Goal: Check status

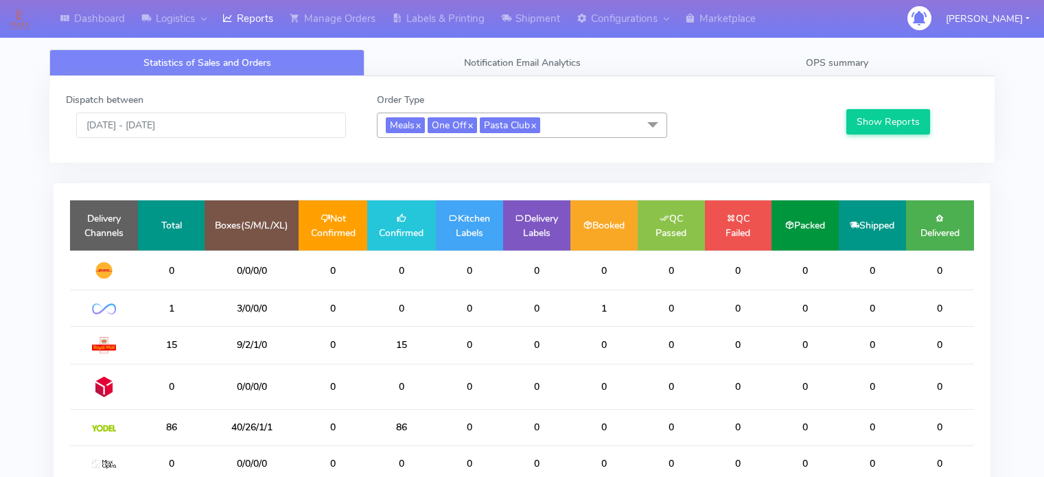
scroll to position [62, 0]
click at [246, 137] on input "[DATE] - [DATE]" at bounding box center [211, 125] width 270 height 25
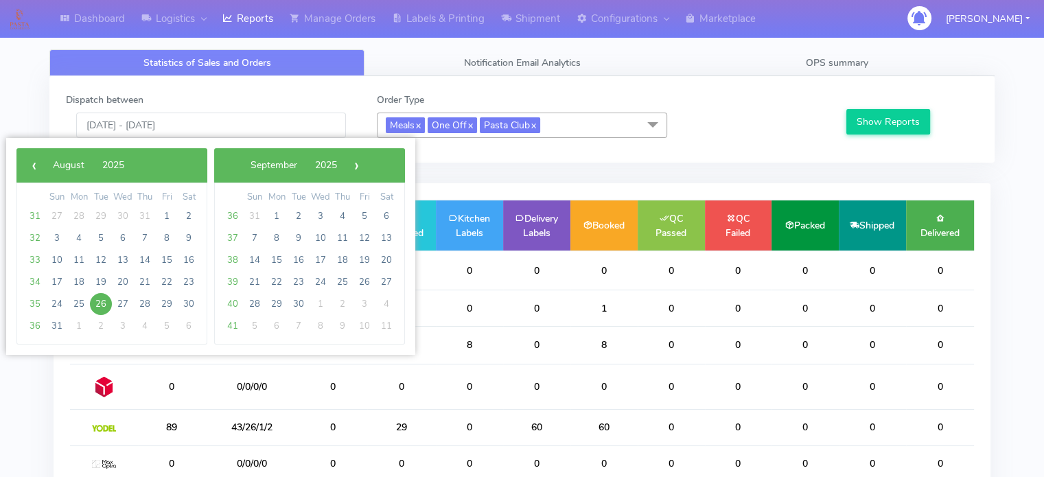
click at [106, 305] on span "26" at bounding box center [101, 304] width 22 height 22
click at [185, 307] on span "30" at bounding box center [189, 304] width 22 height 22
type input "26/08/2025 - 30/08/2025"
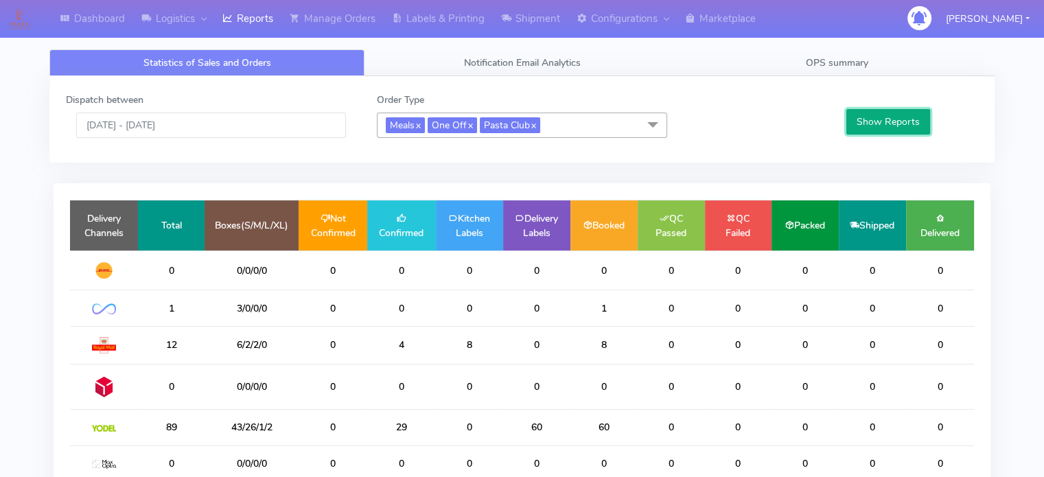
click at [864, 128] on button "Show Reports" at bounding box center [888, 121] width 84 height 25
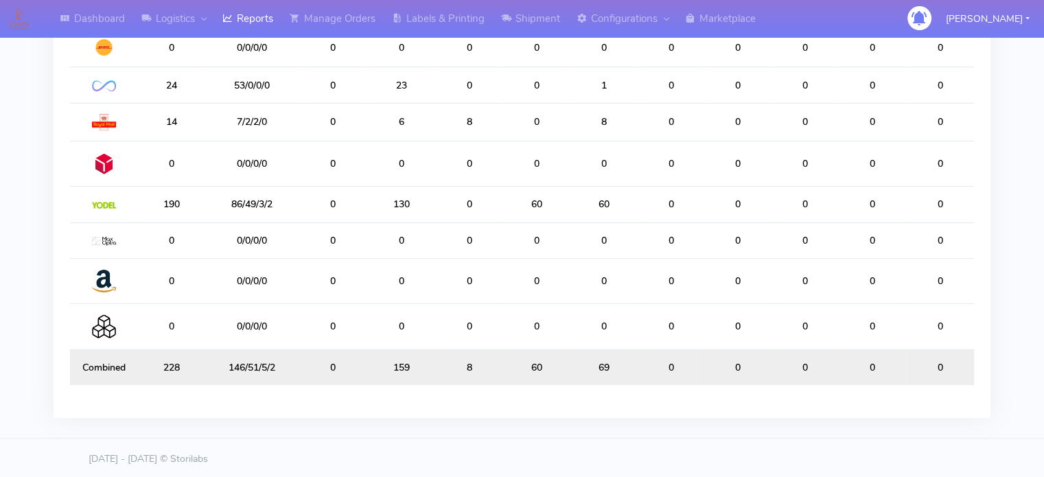
scroll to position [229, 0]
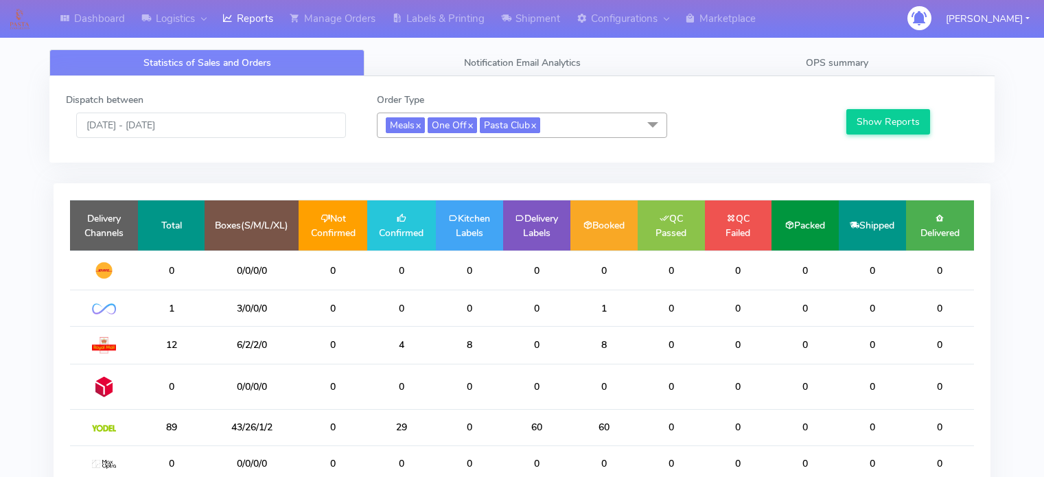
scroll to position [229, 0]
click at [830, 62] on span "OPS summary" at bounding box center [837, 62] width 62 height 13
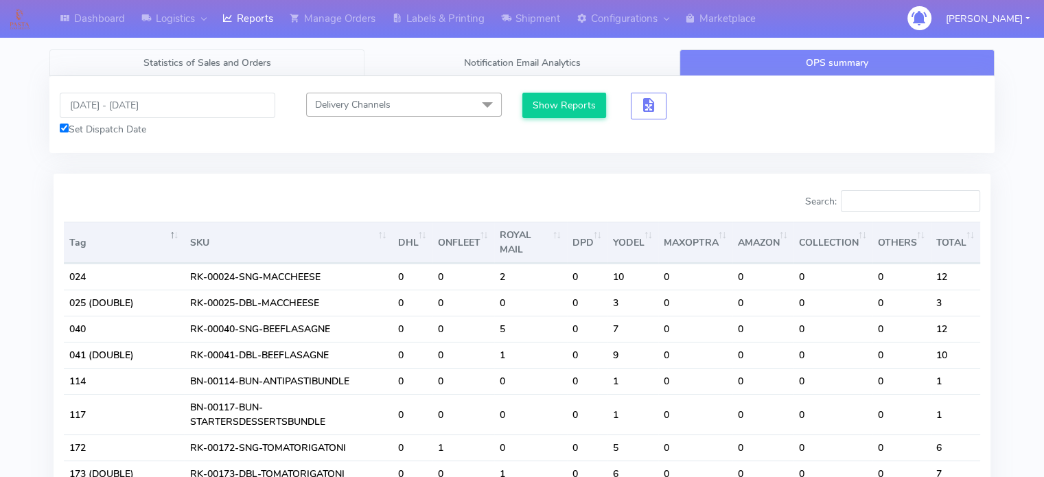
click at [250, 69] on span "Statistics of Sales and Orders" at bounding box center [207, 62] width 128 height 13
